Goal: Information Seeking & Learning: Learn about a topic

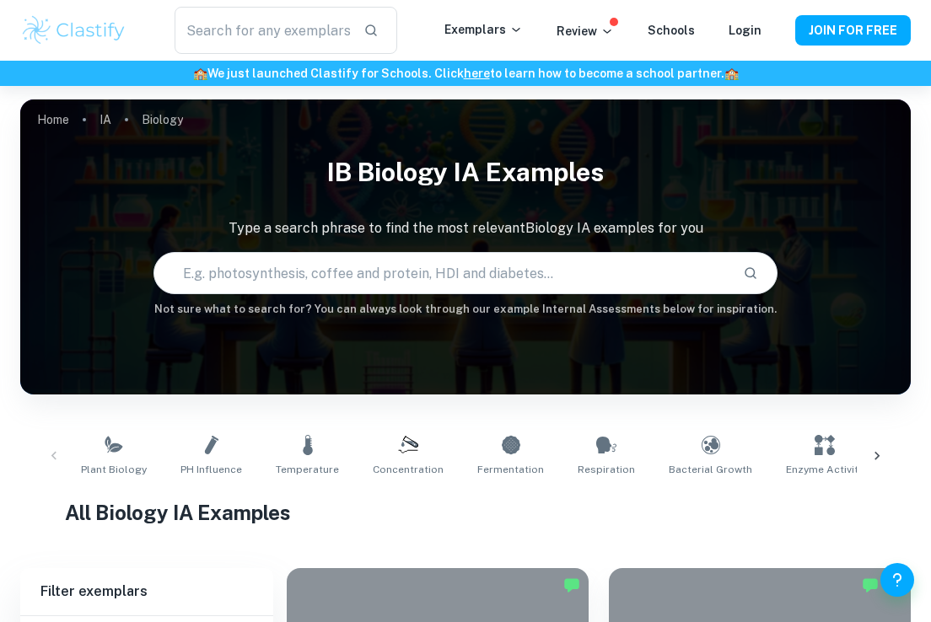
click at [327, 267] on input "text" at bounding box center [441, 273] width 574 height 47
type input "t"
type input "enzyme"
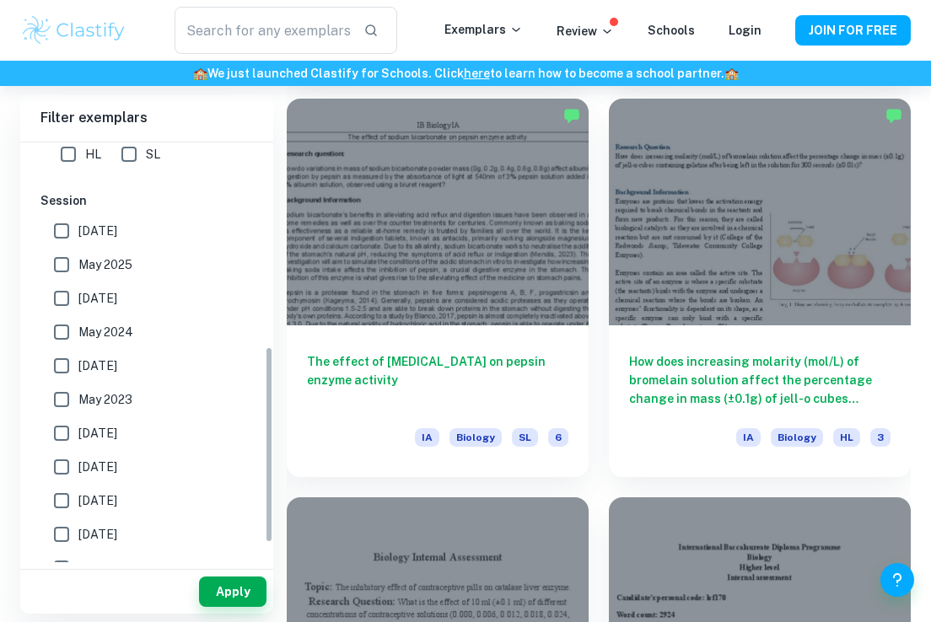
scroll to position [202, 0]
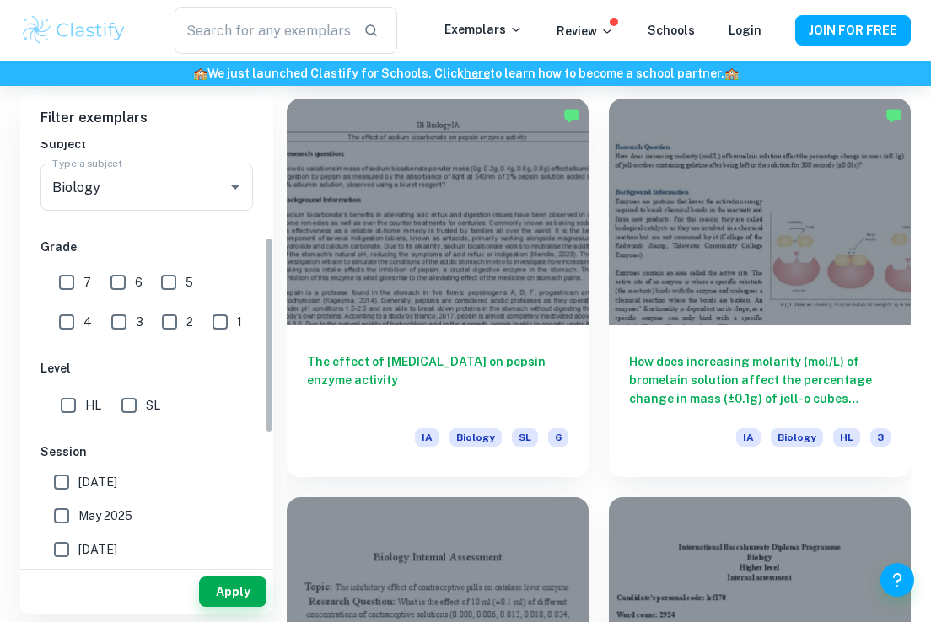
click at [76, 286] on input "7" at bounding box center [67, 283] width 34 height 34
checkbox input "true"
click at [227, 586] on button "Apply" at bounding box center [232, 592] width 67 height 30
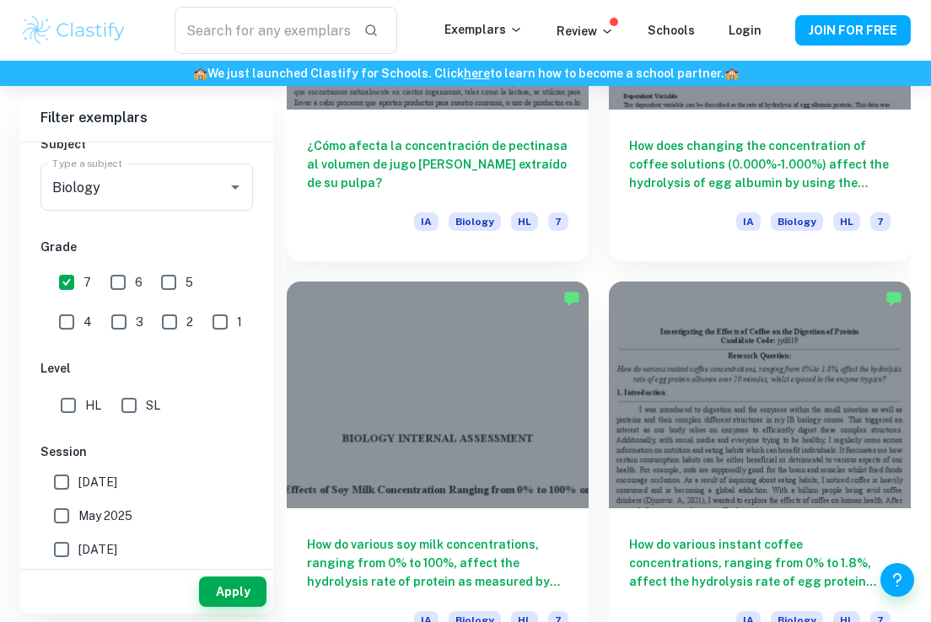
scroll to position [3477, 0]
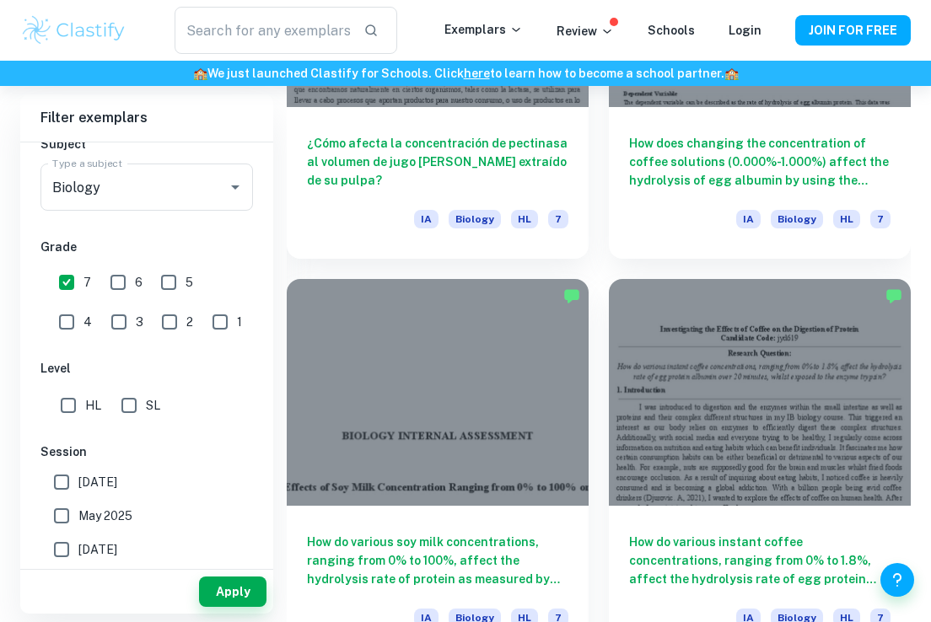
click at [605, 441] on div "How do various instant coffee concentrations, ranging from 0% to 1.8%, affect t…" at bounding box center [750, 458] width 322 height 399
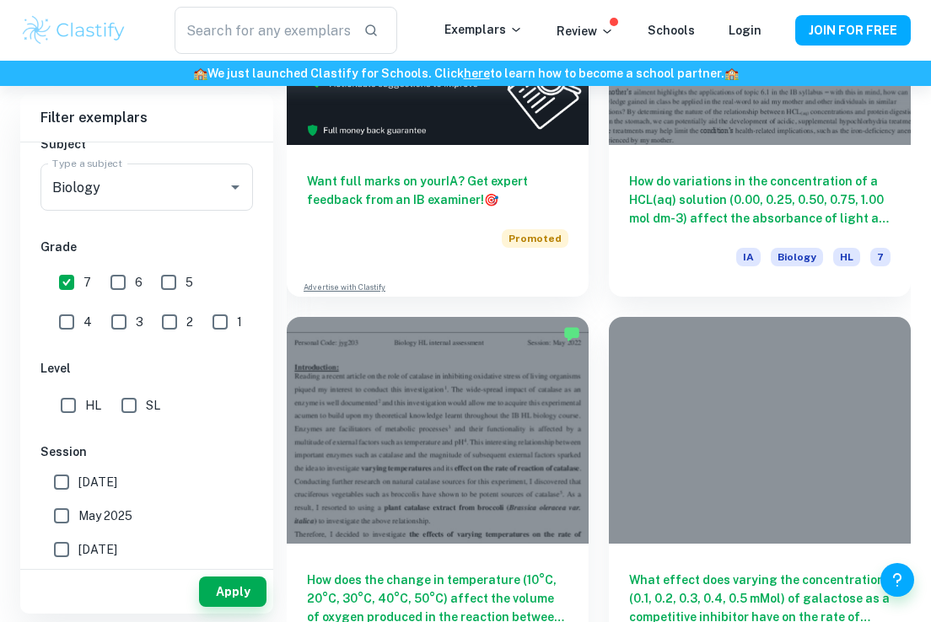
scroll to position [3762, 0]
